Goal: Information Seeking & Learning: Find specific fact

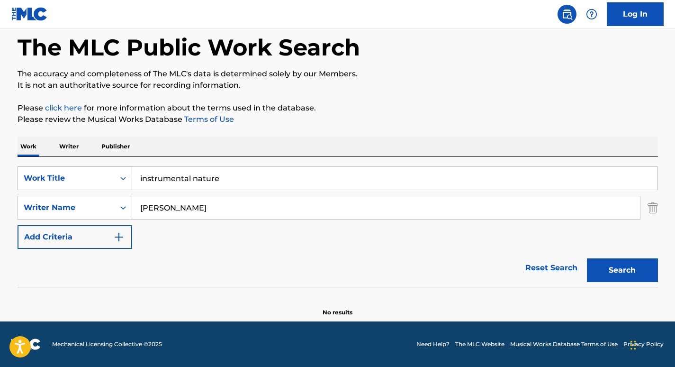
drag, startPoint x: 224, startPoint y: 206, endPoint x: 92, endPoint y: 184, distance: 133.1
click at [92, 184] on div "SearchWithCriteria6a9d5680-64c3-41c2-82e0-57f765887849 Work Title instrumental …" at bounding box center [338, 207] width 641 height 82
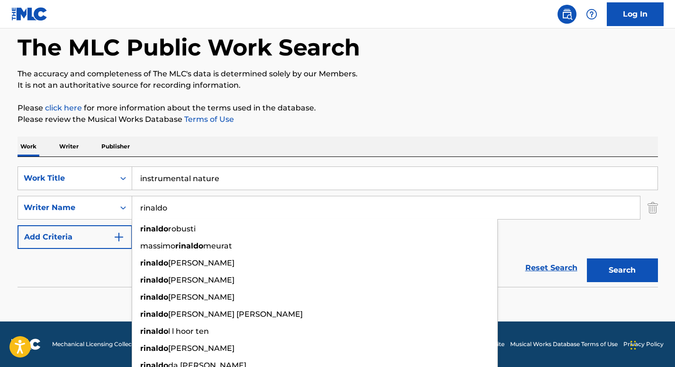
type input "rinaldo"
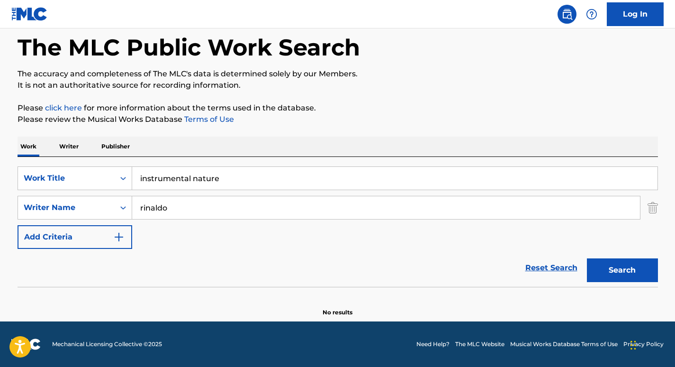
click at [232, 156] on div "Work Writer Publisher" at bounding box center [338, 146] width 641 height 20
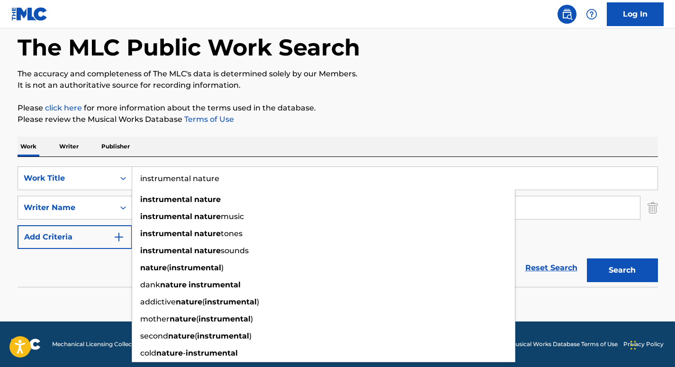
drag, startPoint x: 233, startPoint y: 172, endPoint x: 54, endPoint y: 139, distance: 182.7
click at [54, 139] on div "Work Writer Publisher SearchWithCriteria6a9d5680-64c3-41c2-82e0-57f765887849 Wo…" at bounding box center [338, 226] width 641 height 180
paste input "Healing Sounds of N"
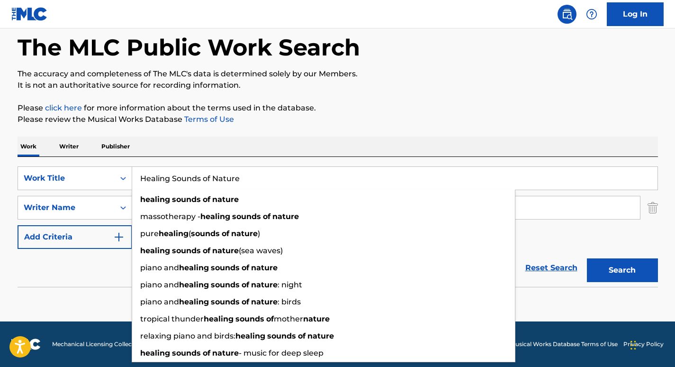
click at [541, 169] on input "Healing Sounds of Nature" at bounding box center [395, 178] width 526 height 23
click at [637, 269] on button "Search" at bounding box center [622, 270] width 71 height 24
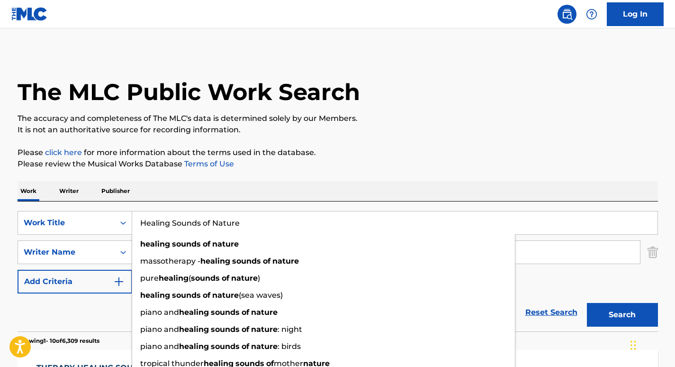
drag, startPoint x: 260, startPoint y: 223, endPoint x: 271, endPoint y: 235, distance: 15.4
click at [271, 234] on div "Healing Sounds of Nature healing sounds of nature massotherapy - healing sounds…" at bounding box center [395, 222] width 526 height 23
drag, startPoint x: 171, startPoint y: 221, endPoint x: 96, endPoint y: 210, distance: 75.2
click at [96, 210] on div "SearchWithCriteria6a9d5680-64c3-41c2-82e0-57f765887849 Work Title Healing Sound…" at bounding box center [338, 266] width 641 height 130
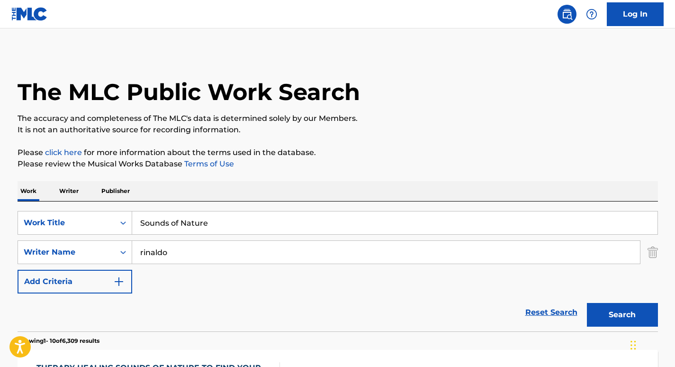
click at [610, 306] on button "Search" at bounding box center [622, 315] width 71 height 24
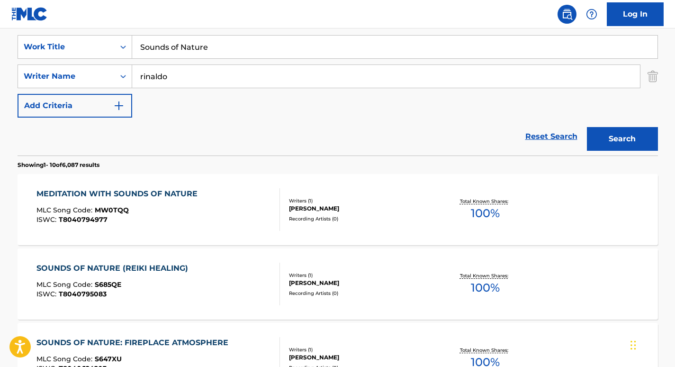
scroll to position [174, 0]
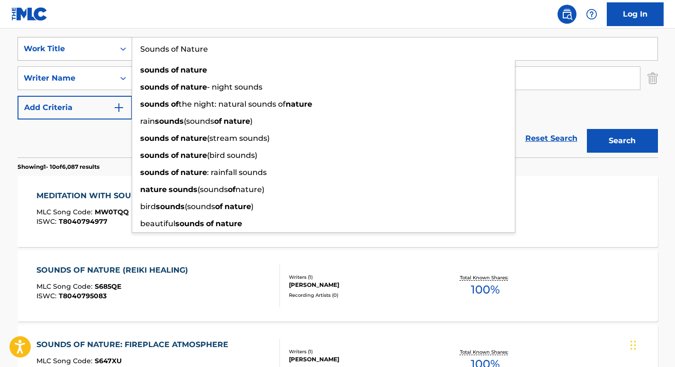
drag, startPoint x: 219, startPoint y: 49, endPoint x: 107, endPoint y: 41, distance: 112.6
click at [107, 41] on div "SearchWithCriteria6a9d5680-64c3-41c2-82e0-57f765887849 Work Title Sounds of Nat…" at bounding box center [338, 49] width 641 height 24
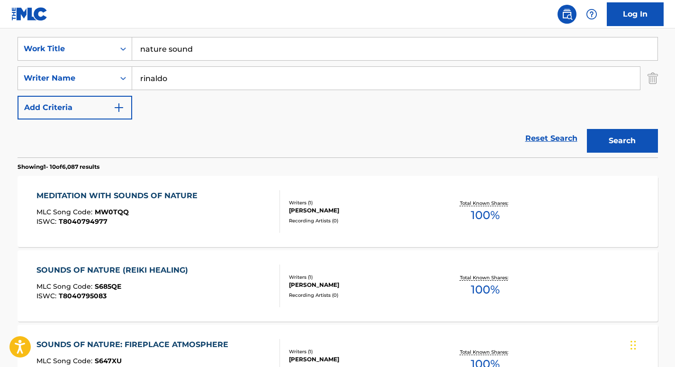
click at [194, 18] on nav "Log In" at bounding box center [337, 14] width 675 height 28
click at [615, 137] on button "Search" at bounding box center [622, 141] width 71 height 24
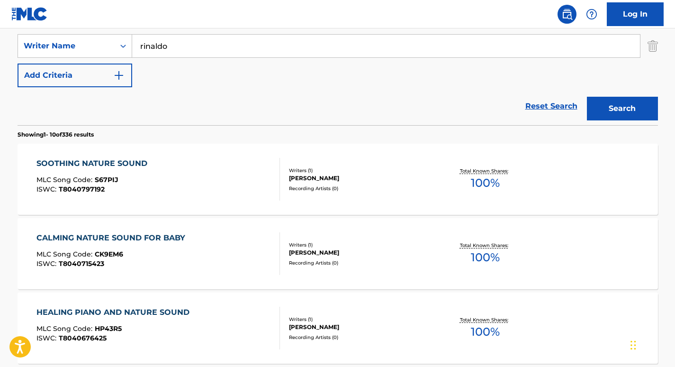
scroll to position [0, 0]
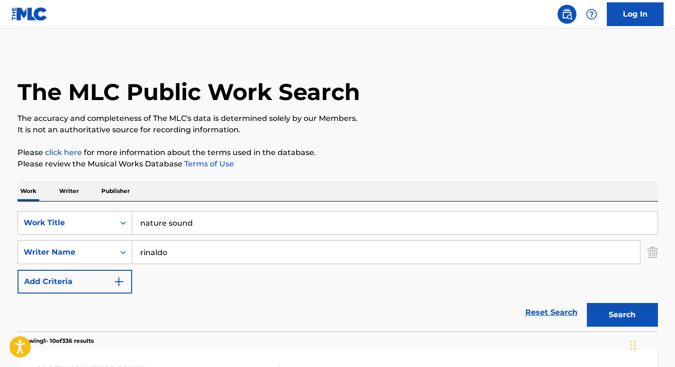
click at [196, 218] on input "nature sound" at bounding box center [395, 222] width 526 height 23
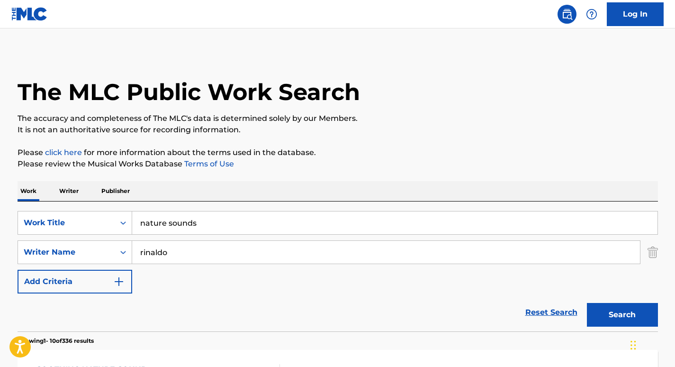
click at [608, 310] on button "Search" at bounding box center [622, 315] width 71 height 24
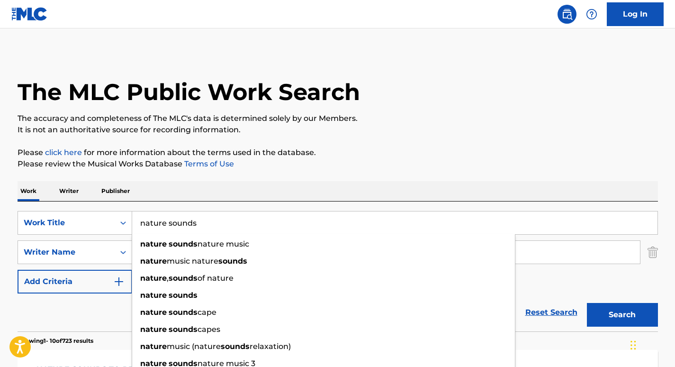
click at [220, 219] on input "nature sounds" at bounding box center [395, 222] width 526 height 23
drag, startPoint x: 239, startPoint y: 223, endPoint x: 94, endPoint y: 207, distance: 145.5
click at [94, 207] on div "SearchWithCriteria6a9d5680-64c3-41c2-82e0-57f765887849 Work Title nature sounds…" at bounding box center [338, 266] width 641 height 130
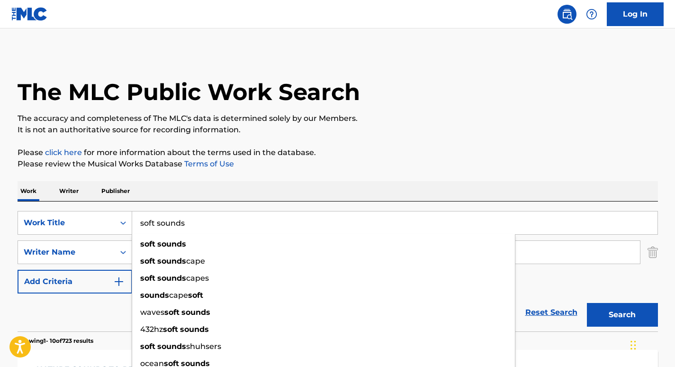
type input "soft sounds"
click at [204, 183] on div "Work Writer Publisher" at bounding box center [338, 191] width 641 height 20
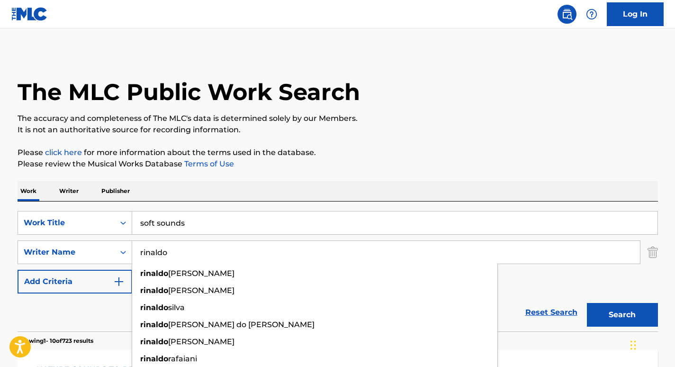
drag, startPoint x: 191, startPoint y: 251, endPoint x: 139, endPoint y: 242, distance: 52.9
click at [139, 242] on input "rinaldo" at bounding box center [386, 252] width 508 height 23
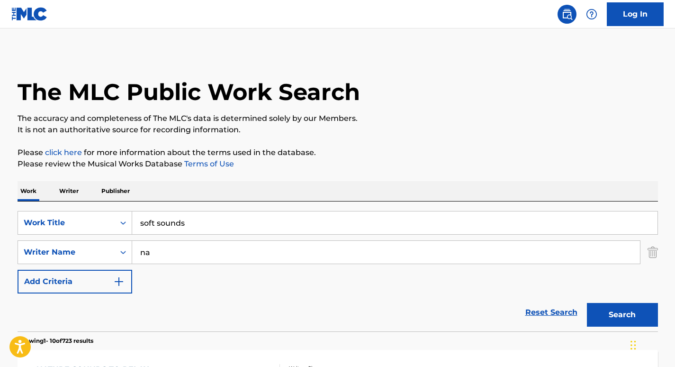
type input "n"
type input "azure winds"
click at [616, 316] on button "Search" at bounding box center [622, 315] width 71 height 24
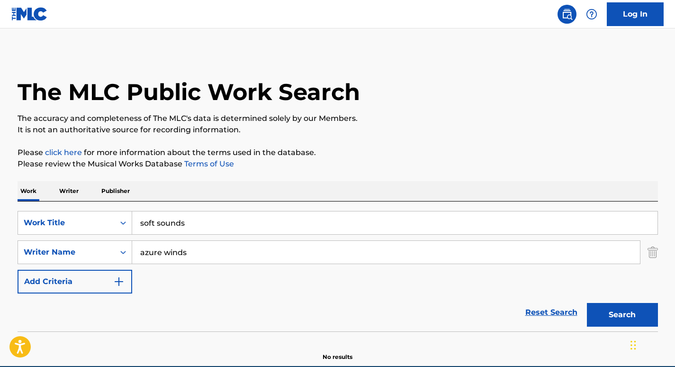
scroll to position [45, 0]
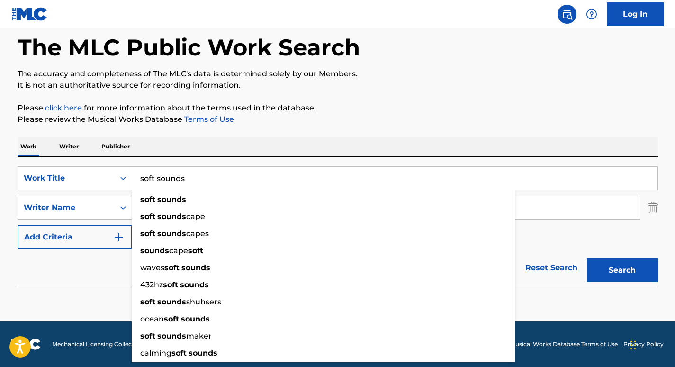
drag, startPoint x: 196, startPoint y: 175, endPoint x: 106, endPoint y: 164, distance: 90.7
click at [106, 164] on div "SearchWithCriteria6a9d5680-64c3-41c2-82e0-57f765887849 Work Title soft sounds s…" at bounding box center [338, 222] width 641 height 130
paste input "Soothing Sounds of Nature"
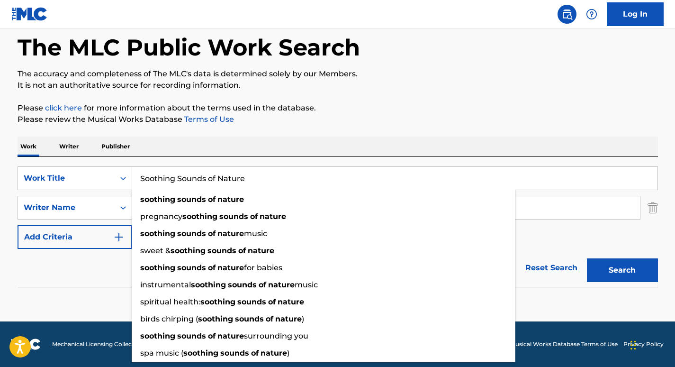
type input "Soothing Sounds of Nature"
click at [323, 117] on p "Please review the Musical Works Database Terms of Use" at bounding box center [338, 119] width 641 height 11
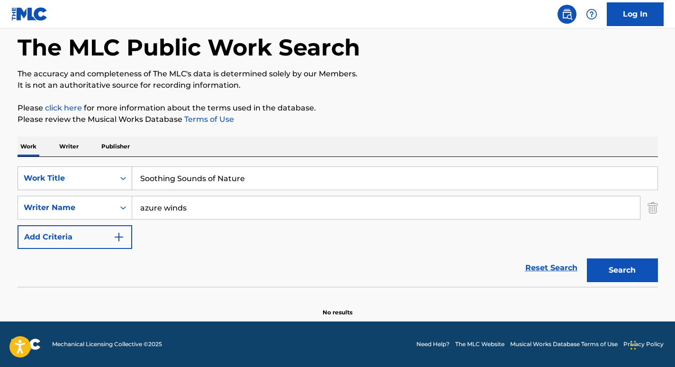
drag, startPoint x: 247, startPoint y: 213, endPoint x: 116, endPoint y: 182, distance: 135.2
click at [116, 182] on div "SearchWithCriteria6a9d5680-64c3-41c2-82e0-57f765887849 Work Title Soothing Soun…" at bounding box center [338, 207] width 641 height 82
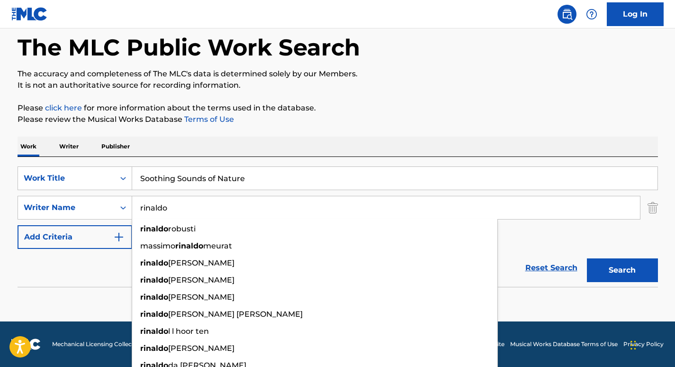
type input "rinaldo"
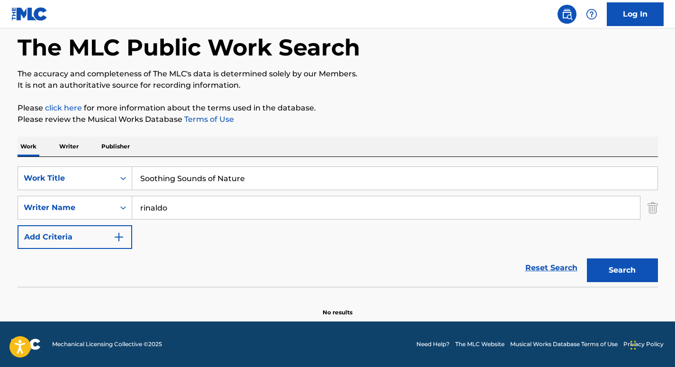
click at [286, 126] on div "The MLC Public Work Search The accuracy and completeness of The MLC's data is d…" at bounding box center [337, 162] width 663 height 309
click at [615, 279] on button "Search" at bounding box center [622, 270] width 71 height 24
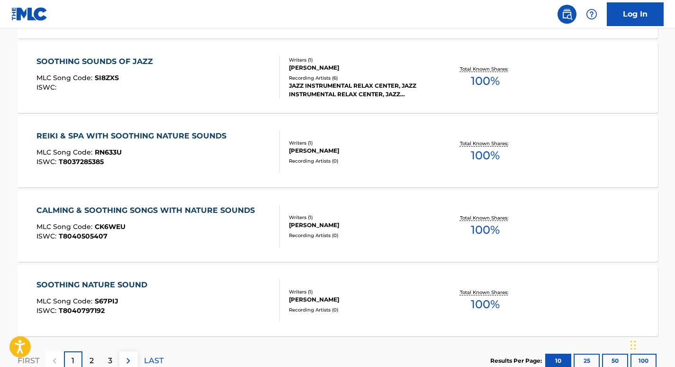
scroll to position [761, 0]
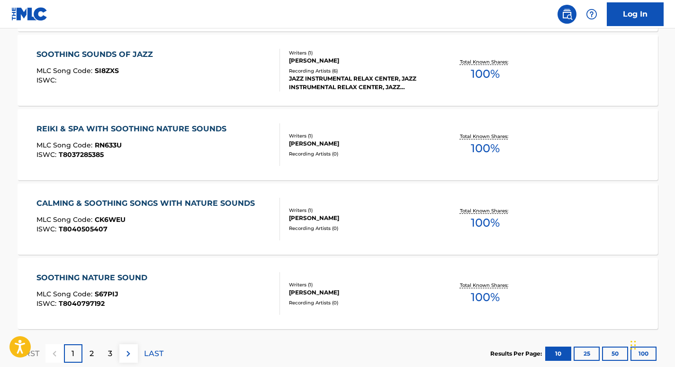
click at [92, 350] on p "2" at bounding box center [92, 353] width 4 height 11
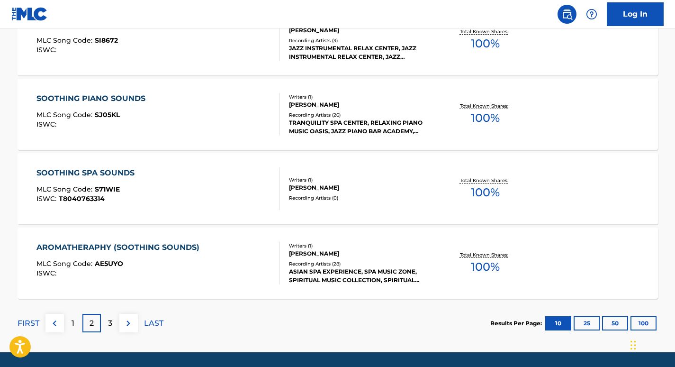
scroll to position [796, 0]
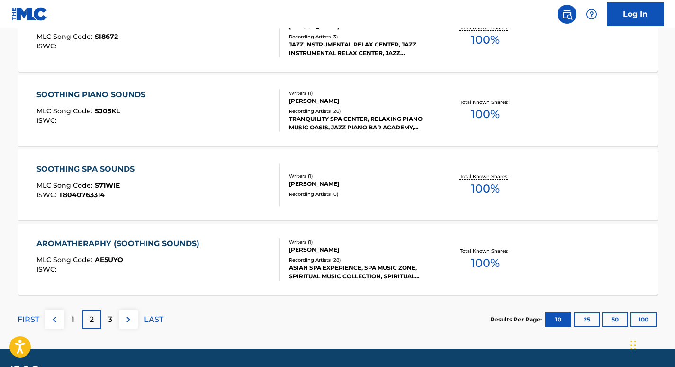
click at [111, 315] on p "3" at bounding box center [110, 319] width 4 height 11
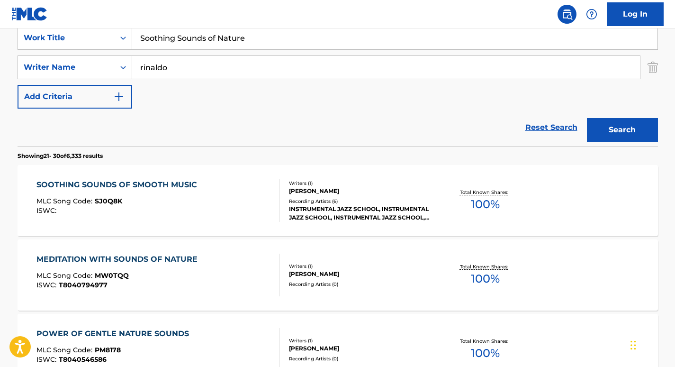
scroll to position [165, 0]
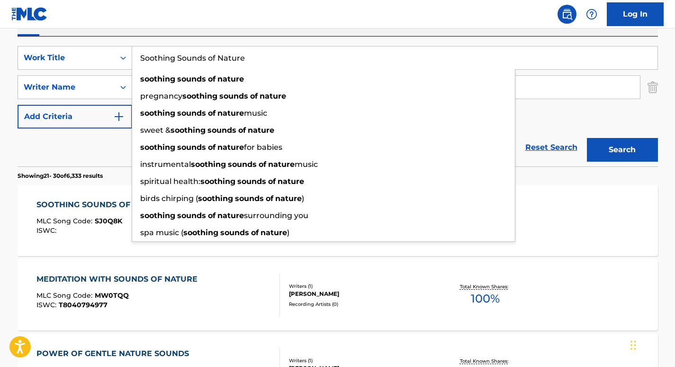
drag, startPoint x: 258, startPoint y: 62, endPoint x: 134, endPoint y: 52, distance: 124.5
click at [134, 52] on input "Soothing Sounds of Nature" at bounding box center [395, 57] width 526 height 23
paste input "Ambient Nature Sounds"
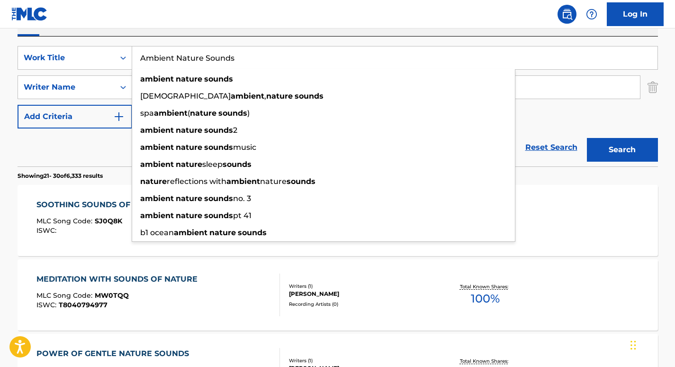
click at [287, 37] on div "SearchWithCriteria6a9d5680-64c3-41c2-82e0-57f765887849 Work Title Ambient Natur…" at bounding box center [338, 101] width 641 height 130
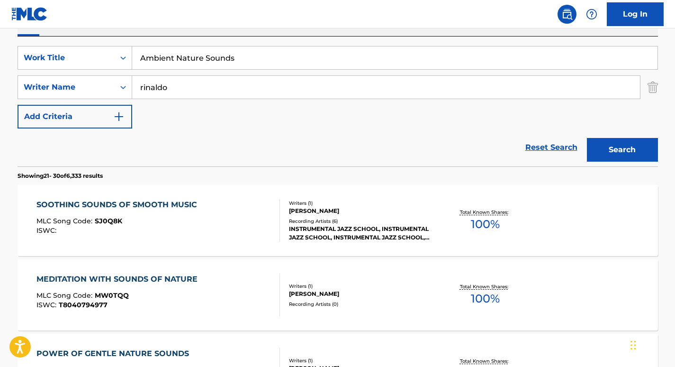
click at [608, 151] on button "Search" at bounding box center [622, 150] width 71 height 24
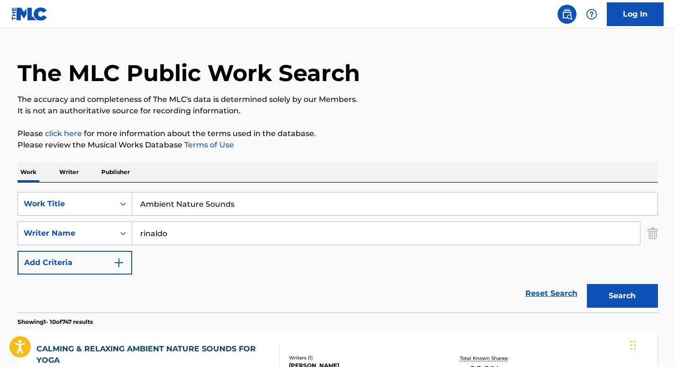
scroll to position [0, 0]
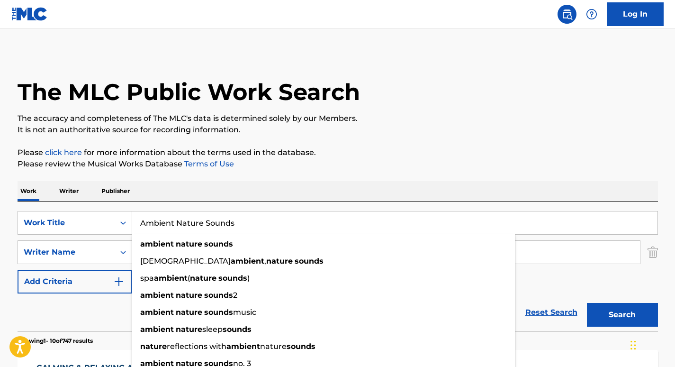
drag, startPoint x: 272, startPoint y: 222, endPoint x: 97, endPoint y: 198, distance: 177.0
paste input "Sounds of Pleasure"
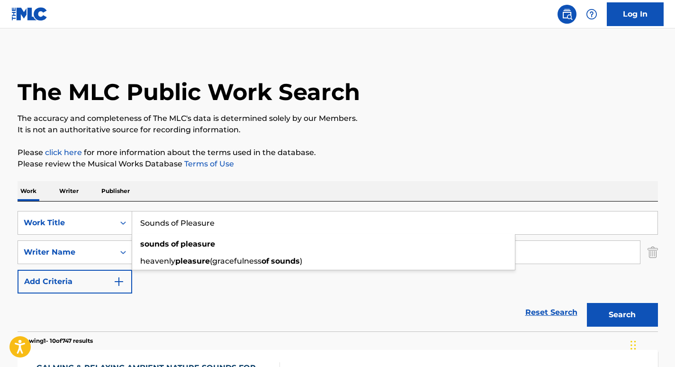
click at [319, 193] on div "Work Writer Publisher" at bounding box center [338, 191] width 641 height 20
click at [643, 311] on button "Search" at bounding box center [622, 315] width 71 height 24
drag, startPoint x: 221, startPoint y: 218, endPoint x: 100, endPoint y: 198, distance: 122.0
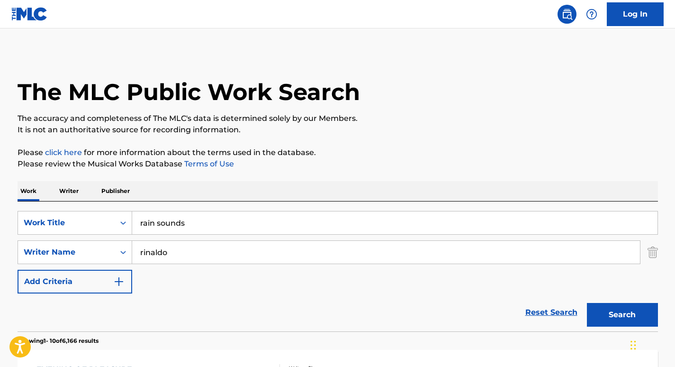
click at [630, 320] on button "Search" at bounding box center [622, 315] width 71 height 24
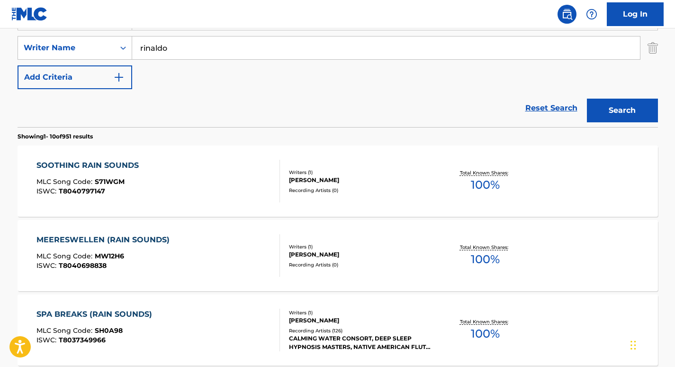
scroll to position [107, 0]
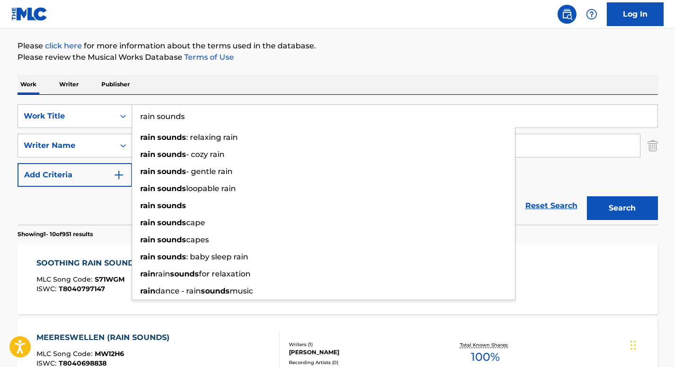
drag, startPoint x: 204, startPoint y: 115, endPoint x: 127, endPoint y: 100, distance: 77.7
click at [127, 100] on div "SearchWithCriteria6a9d5680-64c3-41c2-82e0-57f765887849 Work Title rain sounds r…" at bounding box center [338, 160] width 641 height 130
paste input "Sleep Sounds of Nature"
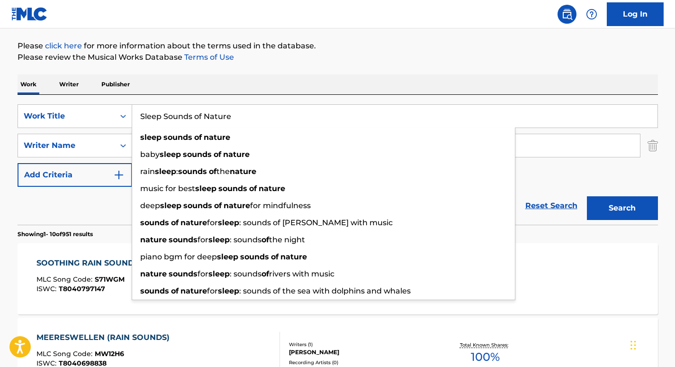
click at [410, 77] on div "Work Writer Publisher" at bounding box center [338, 84] width 641 height 20
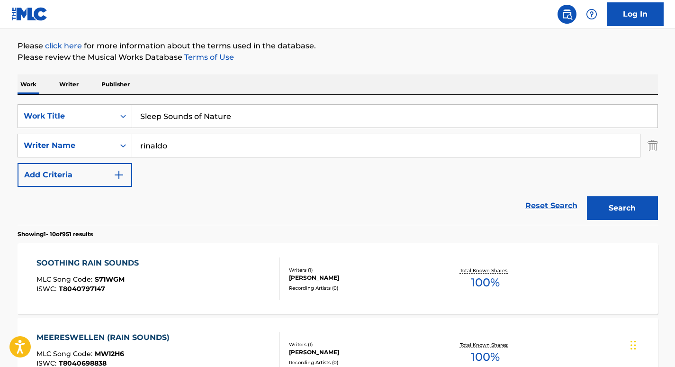
click at [606, 206] on button "Search" at bounding box center [622, 208] width 71 height 24
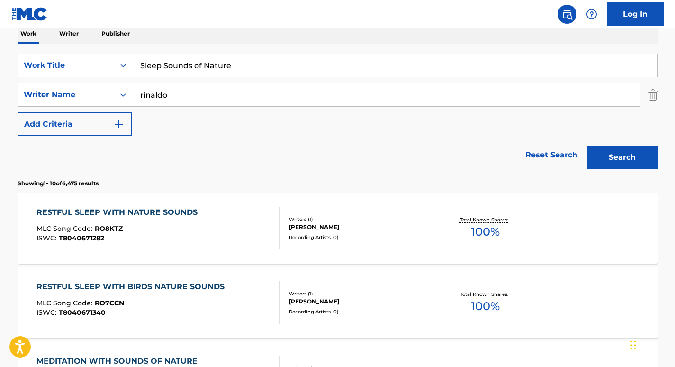
scroll to position [32, 0]
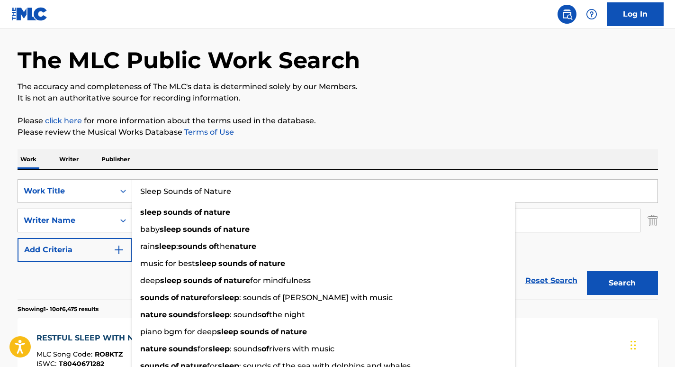
drag, startPoint x: 248, startPoint y: 183, endPoint x: 133, endPoint y: 163, distance: 116.9
paste input "Sounds of the Ocean"
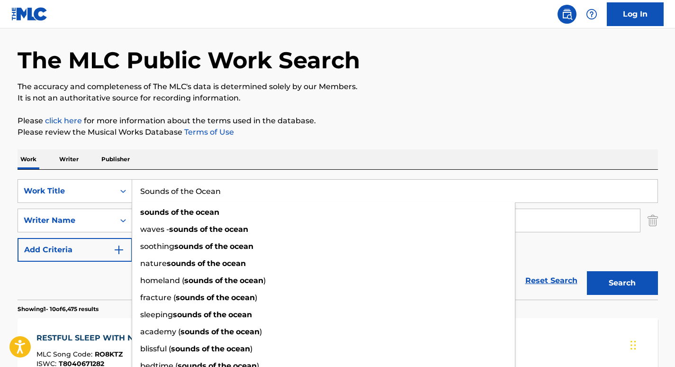
type input "Sounds of the Ocean"
click at [254, 152] on div "Work Writer Publisher" at bounding box center [338, 159] width 641 height 20
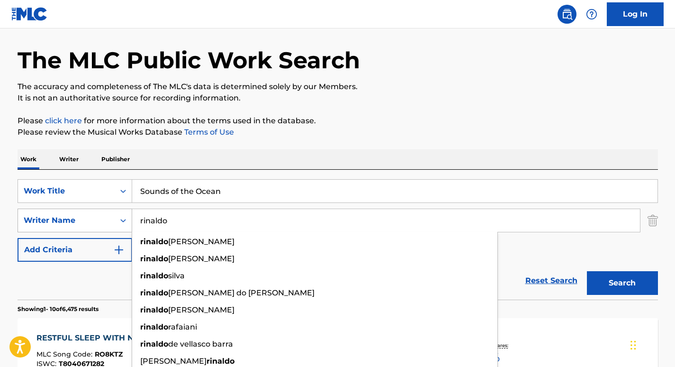
drag, startPoint x: 201, startPoint y: 219, endPoint x: 107, endPoint y: 217, distance: 94.3
click at [107, 217] on div "SearchWithCriteria2a586e01-7a88-4ab5-b9ad-7eaab7be2b9d Writer Name [PERSON_NAME…" at bounding box center [338, 220] width 641 height 24
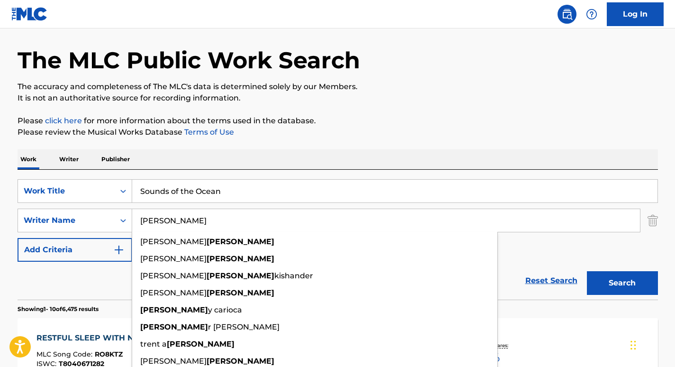
click at [208, 152] on div "Work Writer Publisher" at bounding box center [338, 159] width 641 height 20
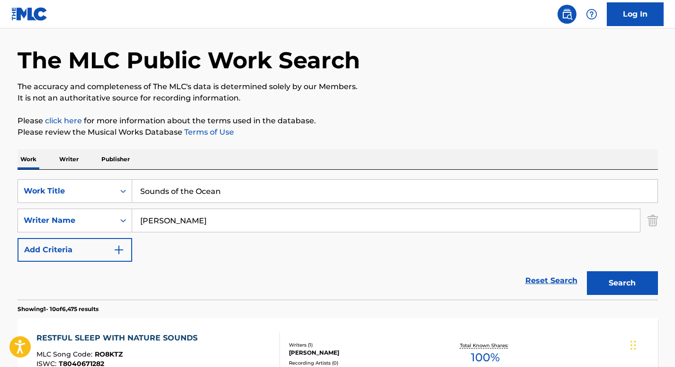
click at [638, 292] on button "Search" at bounding box center [622, 283] width 71 height 24
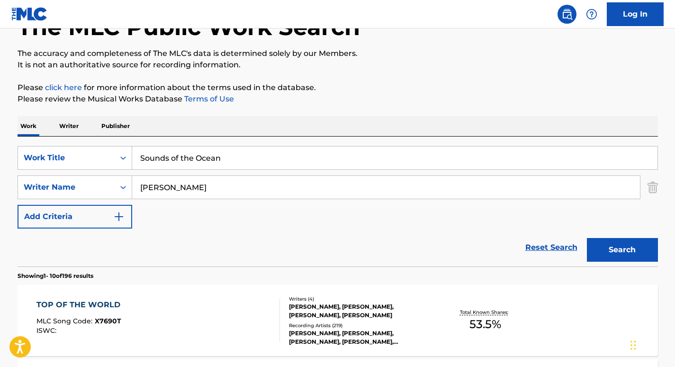
scroll to position [0, 0]
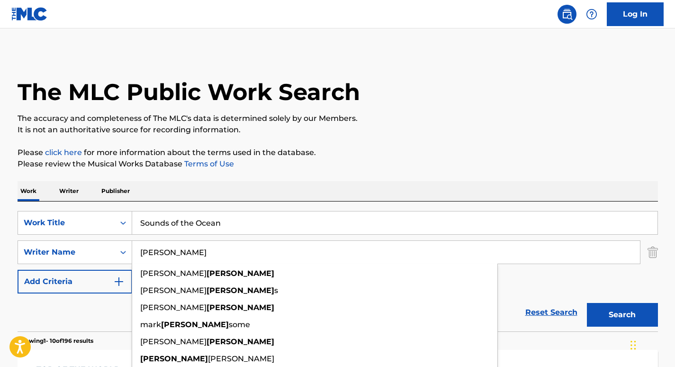
drag, startPoint x: 309, startPoint y: 249, endPoint x: 136, endPoint y: 236, distance: 174.3
click at [136, 236] on div "SearchWithCriteria6a9d5680-64c3-41c2-82e0-57f765887849 Work Title Sounds of the…" at bounding box center [338, 252] width 641 height 82
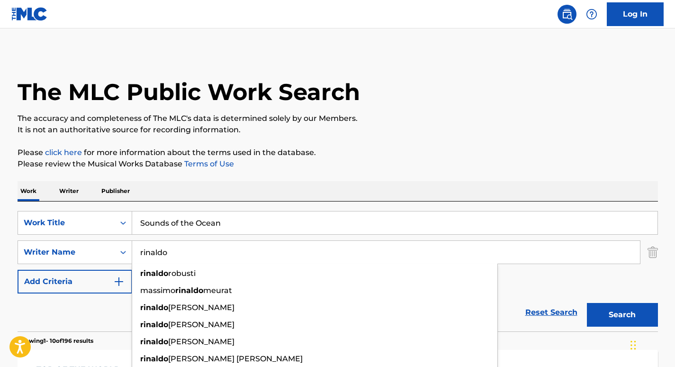
type input "rinaldo"
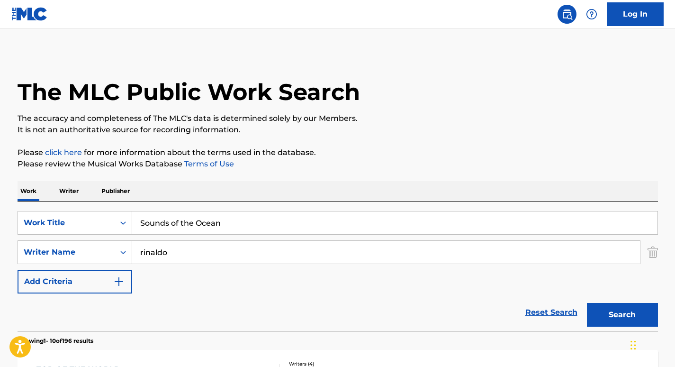
click at [627, 317] on button "Search" at bounding box center [622, 315] width 71 height 24
drag, startPoint x: 239, startPoint y: 225, endPoint x: 75, endPoint y: 187, distance: 168.4
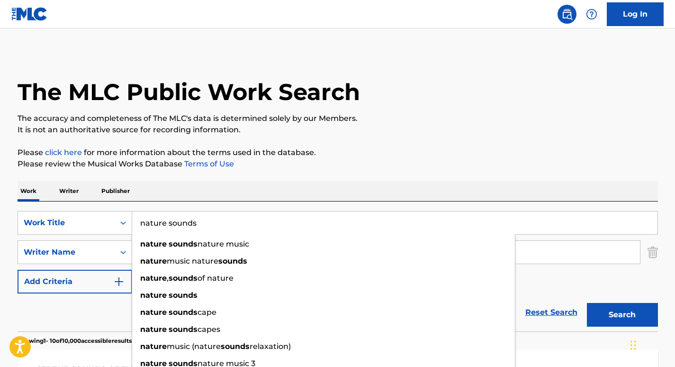
type input "nature sounds"
click at [245, 188] on div "Work Writer Publisher" at bounding box center [338, 191] width 641 height 20
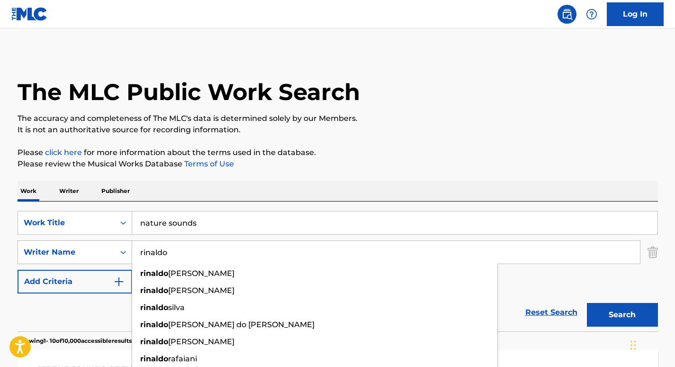
drag, startPoint x: 195, startPoint y: 246, endPoint x: 99, endPoint y: 243, distance: 96.2
click at [99, 243] on div "SearchWithCriteria2a586e01-7a88-4ab5-b9ad-7eaab7be2b9d Writer Name [PERSON_NAME…" at bounding box center [338, 252] width 641 height 24
paste input "Nature Sounds"
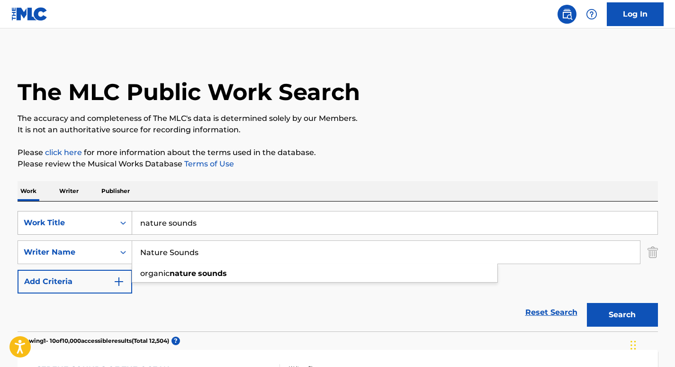
drag, startPoint x: 254, startPoint y: 249, endPoint x: 94, endPoint y: 234, distance: 161.3
click at [94, 234] on div "SearchWithCriteria6a9d5680-64c3-41c2-82e0-57f765887849 Work Title nature sounds…" at bounding box center [338, 252] width 641 height 82
type input "t"
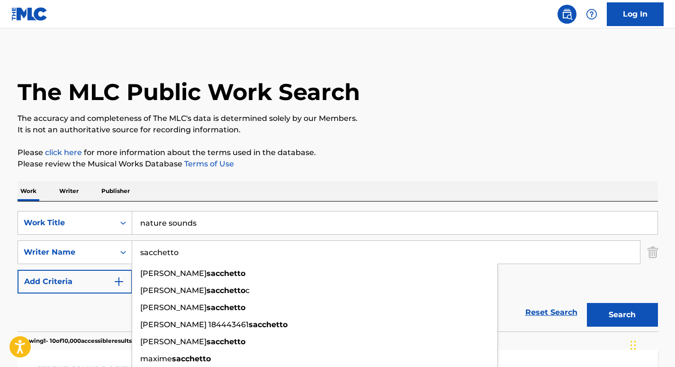
type input "sacchetto"
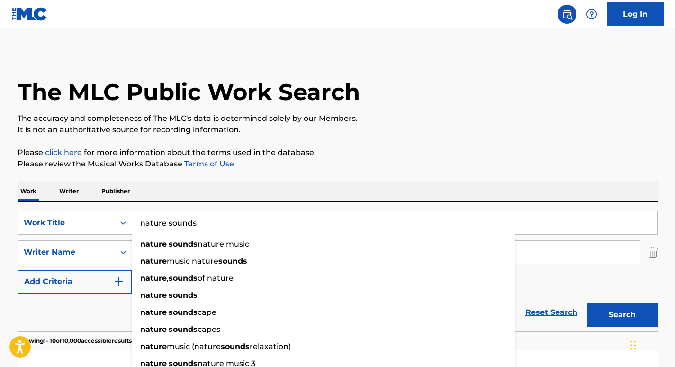
drag, startPoint x: 227, startPoint y: 223, endPoint x: 96, endPoint y: 198, distance: 133.1
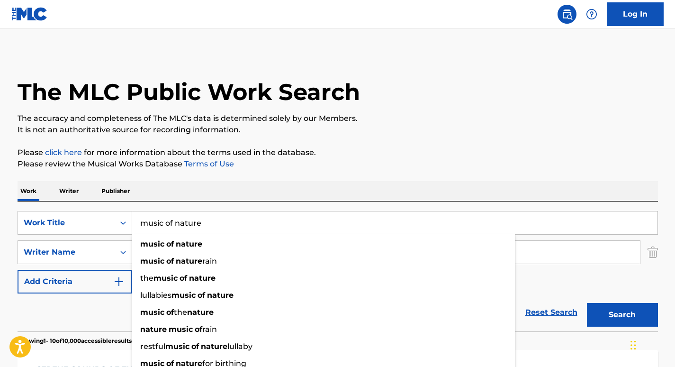
type input "music of nature"
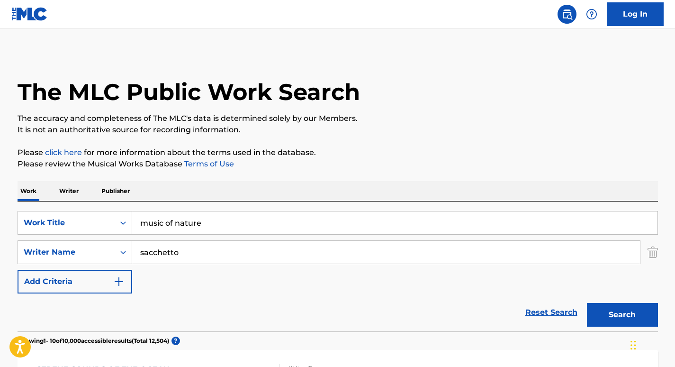
click at [607, 313] on button "Search" at bounding box center [622, 315] width 71 height 24
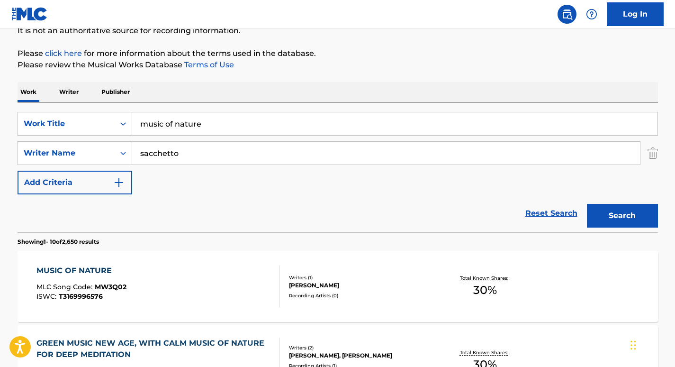
scroll to position [109, 0]
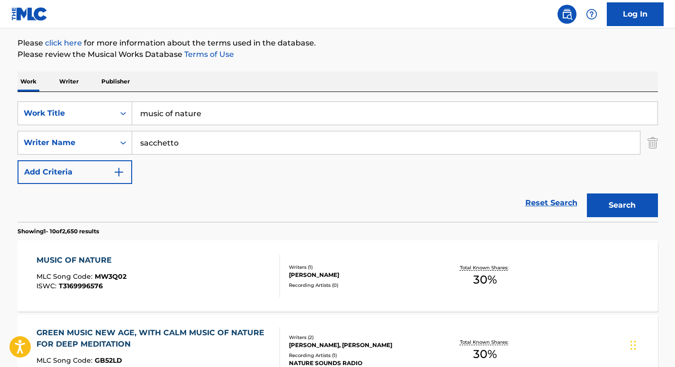
click at [99, 264] on div "MUSIC OF NATURE" at bounding box center [81, 259] width 90 height 11
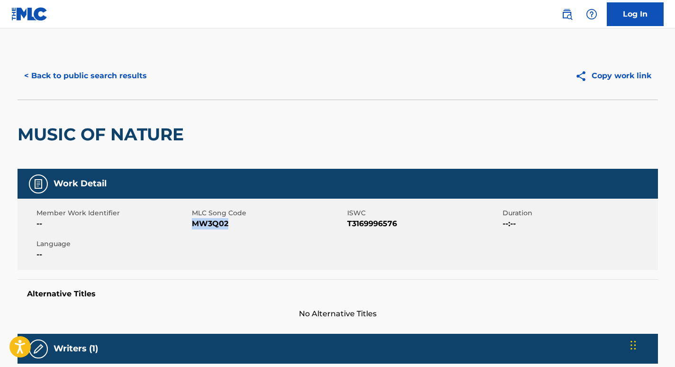
drag, startPoint x: 227, startPoint y: 220, endPoint x: 193, endPoint y: 223, distance: 34.7
click at [193, 223] on span "MW3Q02" at bounding box center [268, 223] width 153 height 11
copy span "MW3Q02"
click at [98, 65] on button "< Back to public search results" at bounding box center [86, 76] width 136 height 24
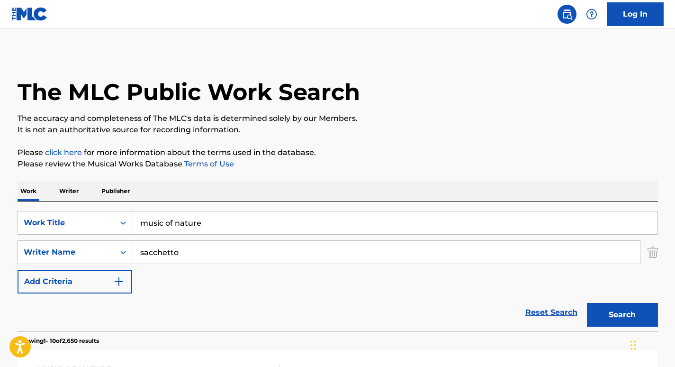
scroll to position [109, 0]
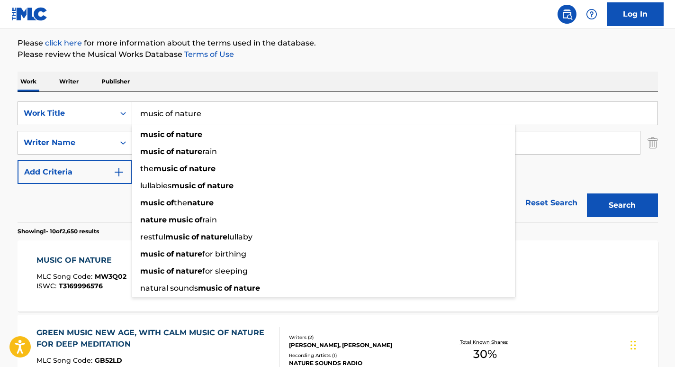
drag, startPoint x: 208, startPoint y: 104, endPoint x: 90, endPoint y: 81, distance: 120.2
paste input "Sonidos para Conectarse a la Tierra"
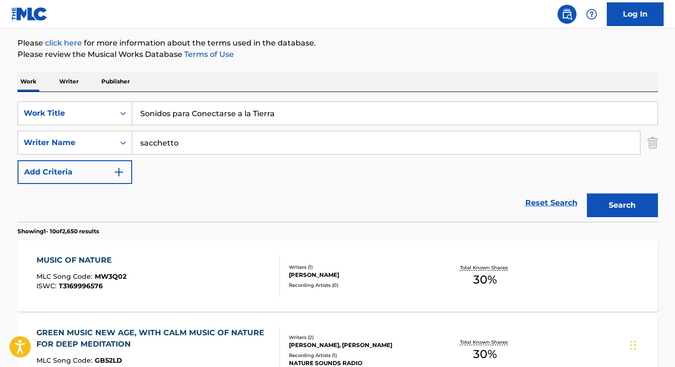
type input "Sonidos para Conectarse a la Tierra"
click at [311, 90] on div "Work Writer Publisher" at bounding box center [338, 82] width 641 height 20
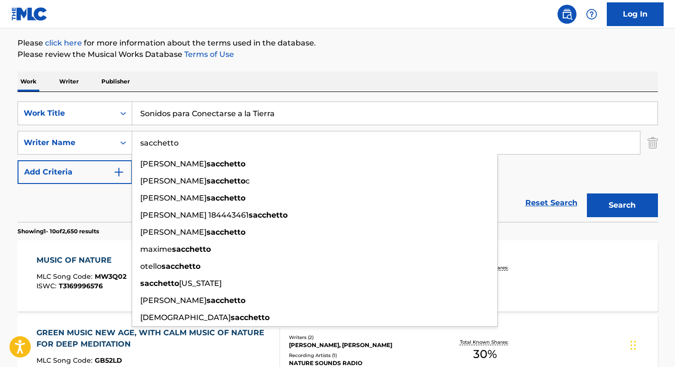
drag, startPoint x: 225, startPoint y: 137, endPoint x: 111, endPoint y: 126, distance: 114.8
click at [111, 126] on div "SearchWithCriteria6a9d5680-64c3-41c2-82e0-57f765887849 Work Title Sonidos para …" at bounding box center [338, 142] width 641 height 82
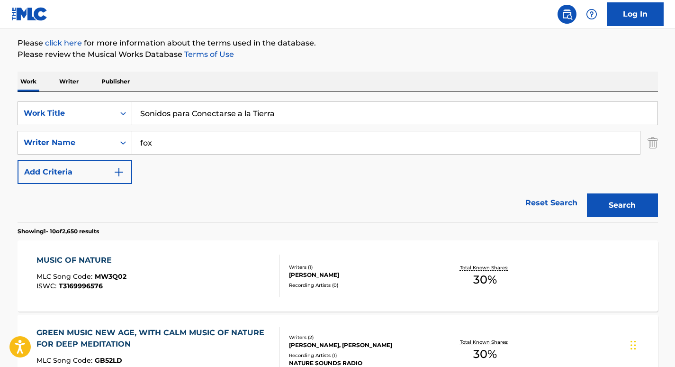
type input "fox"
click at [587, 193] on button "Search" at bounding box center [622, 205] width 71 height 24
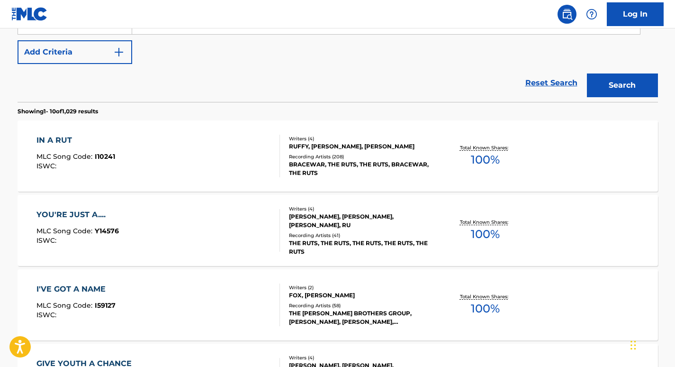
scroll to position [274, 0]
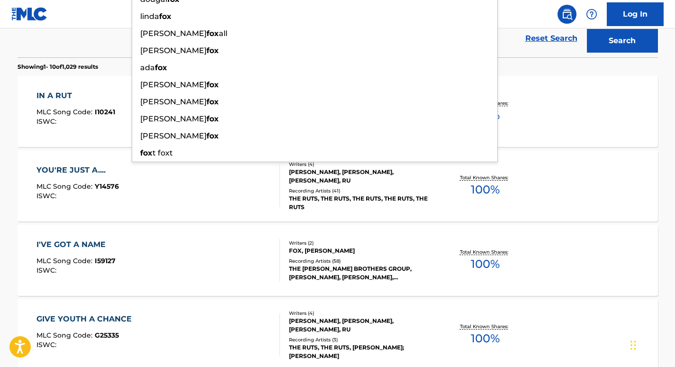
click at [91, 132] on div "IN A RUT MLC Song Code : I10241 ISWC :" at bounding box center [75, 111] width 79 height 43
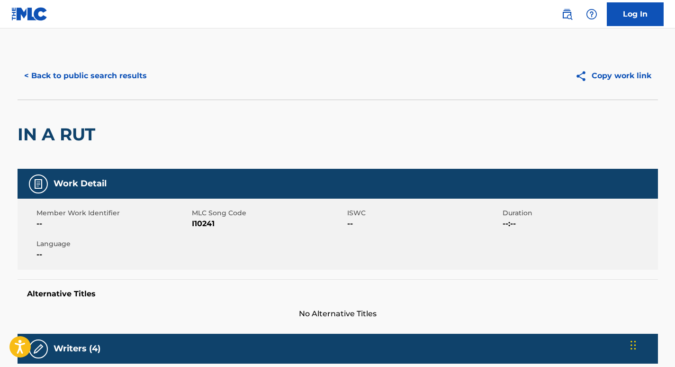
click at [100, 81] on button "< Back to public search results" at bounding box center [86, 76] width 136 height 24
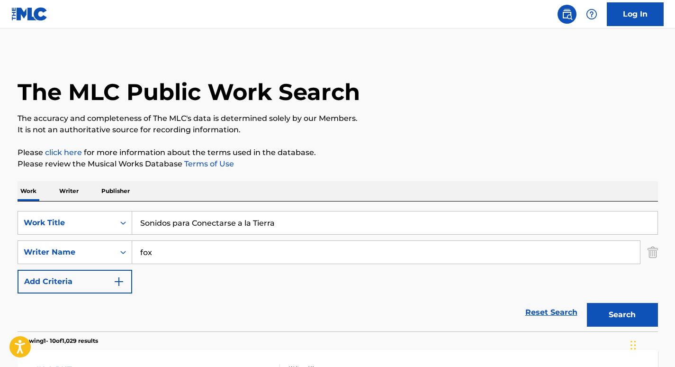
drag, startPoint x: 290, startPoint y: 225, endPoint x: 39, endPoint y: 202, distance: 251.2
click at [39, 202] on div "SearchWithCriteria6a9d5680-64c3-41c2-82e0-57f765887849 Work Title Sonidos para …" at bounding box center [338, 266] width 641 height 130
type input "r"
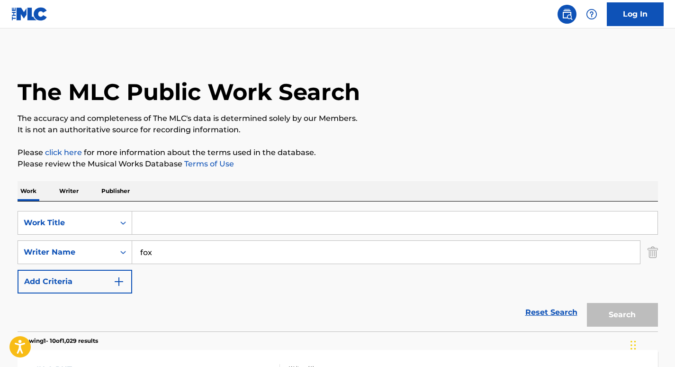
paste input "Sounds of Nature"
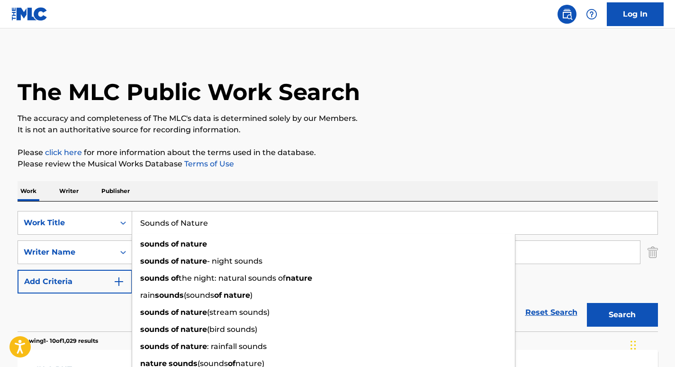
type input "Sounds of Nature"
click at [252, 199] on div "Work Writer Publisher" at bounding box center [338, 191] width 641 height 20
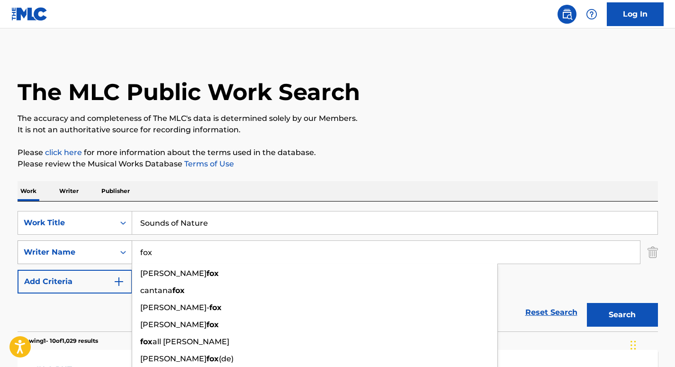
drag, startPoint x: 228, startPoint y: 248, endPoint x: 114, endPoint y: 243, distance: 114.3
click at [114, 243] on div "SearchWithCriteria2a586e01-7a88-4ab5-b9ad-7eaab7be2b9d Writer Name [PERSON_NAME…" at bounding box center [338, 252] width 641 height 24
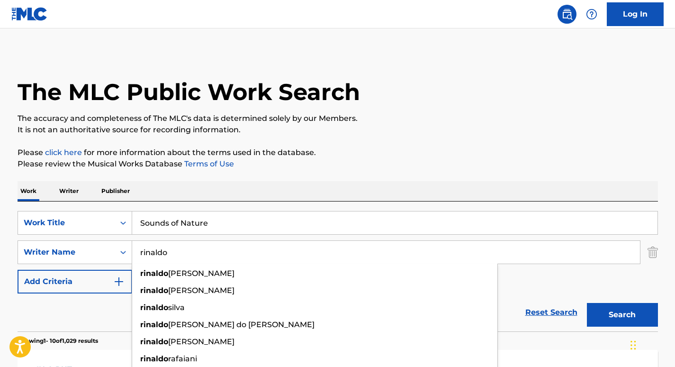
type input "rinaldo"
click at [393, 130] on p "It is not an authoritative source for recording information." at bounding box center [338, 129] width 641 height 11
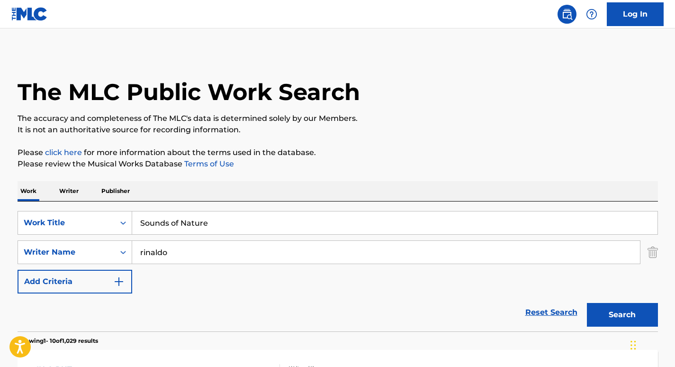
click at [627, 322] on button "Search" at bounding box center [622, 315] width 71 height 24
